Goal: Communication & Community: Answer question/provide support

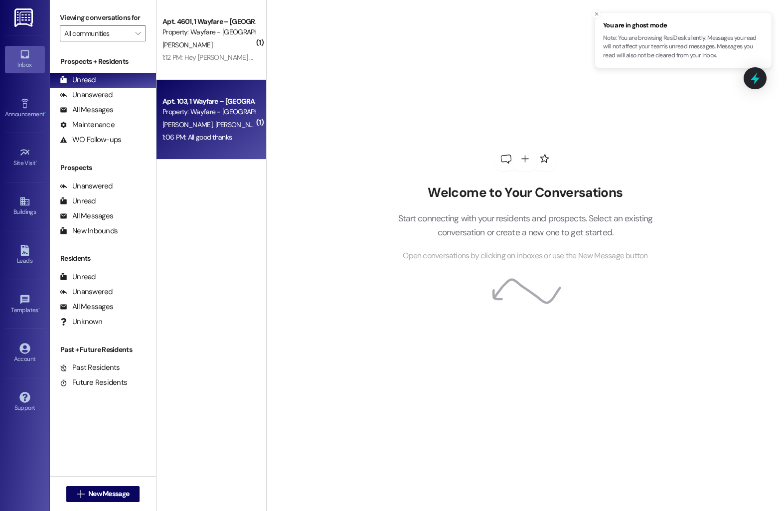
click at [200, 105] on div "Apt. 103, 1 Wayfare – Cumberland Park" at bounding box center [209, 101] width 92 height 10
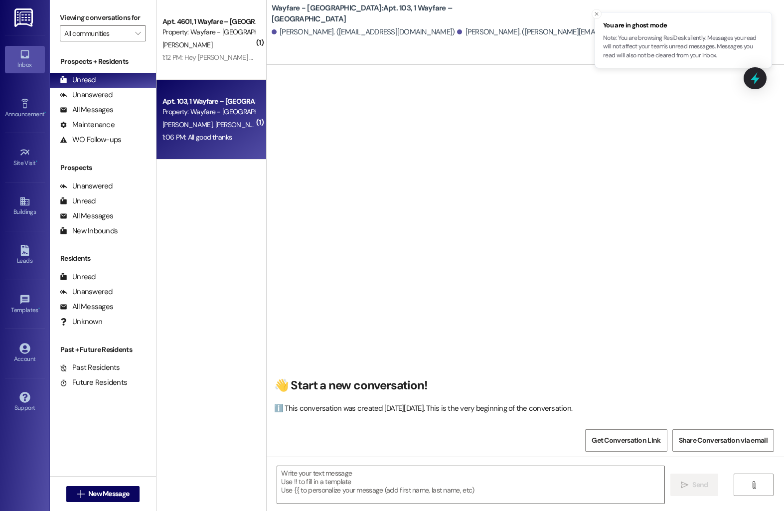
scroll to position [8294, 0]
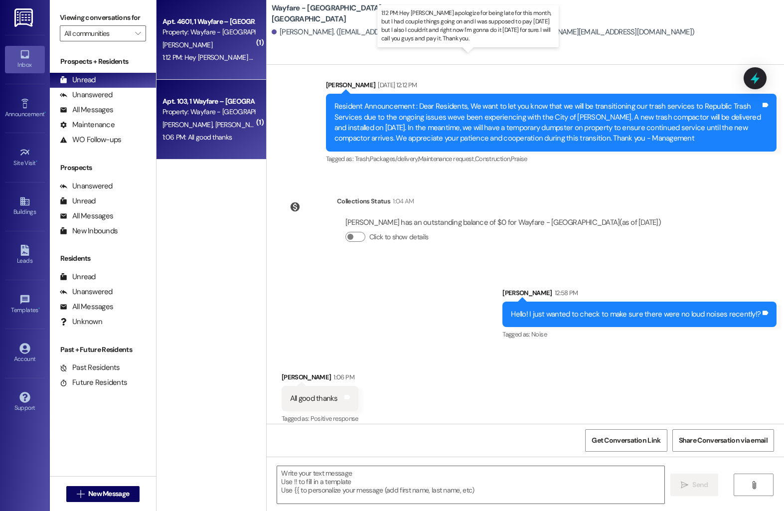
click at [211, 57] on div "1:12 PM: Hey Harley I apologize for being late for this month, but I had couple…" at bounding box center [509, 57] width 692 height 9
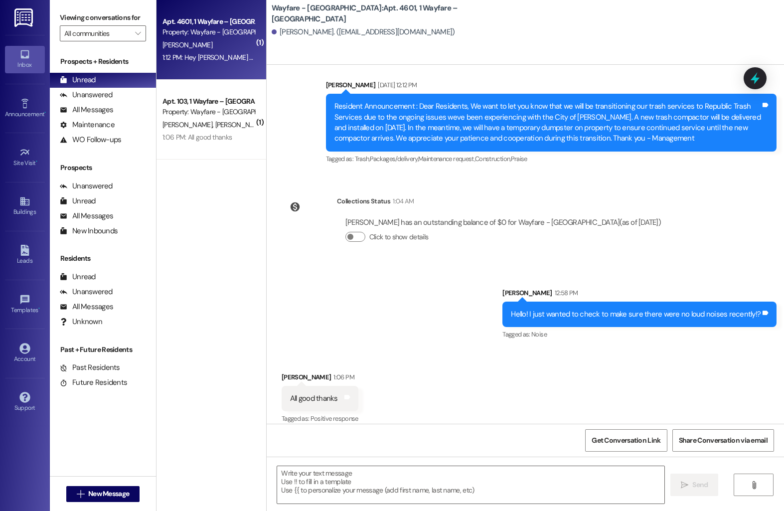
scroll to position [8685, 0]
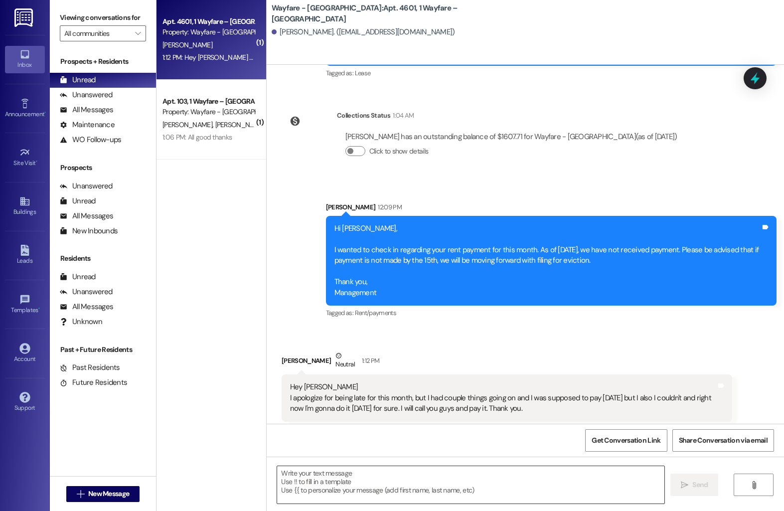
click at [317, 479] on textarea at bounding box center [470, 484] width 387 height 37
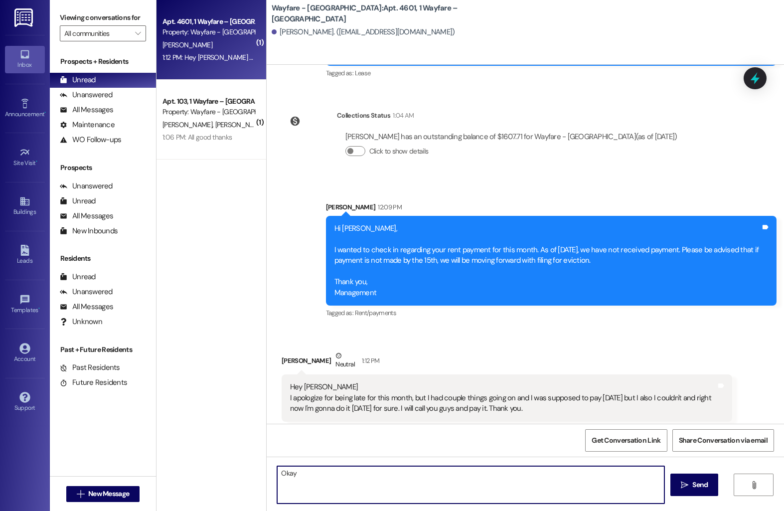
type textarea "Okay"
